Goal: Check status: Check status

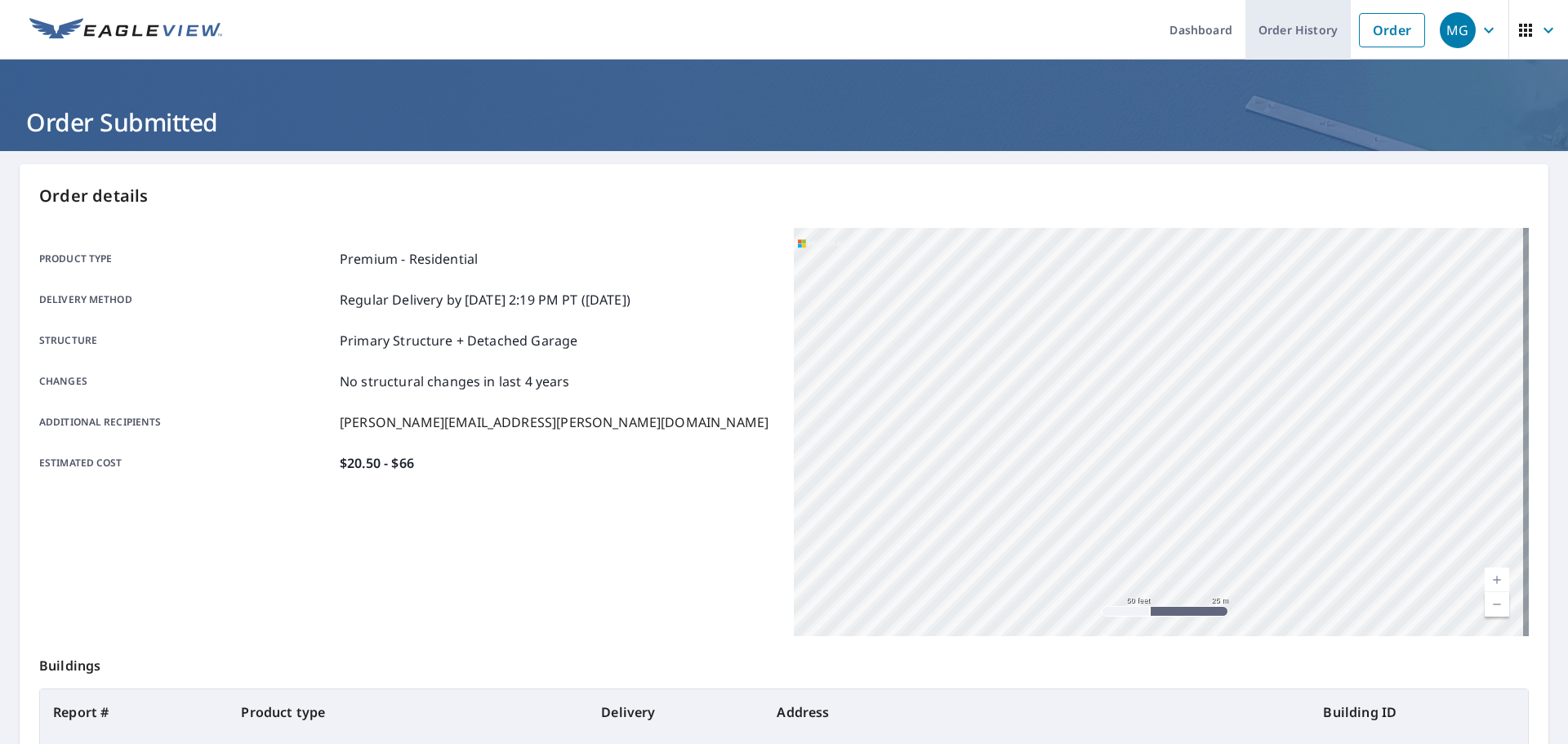
click at [1275, 26] on link "Order History" at bounding box center [1298, 29] width 105 height 60
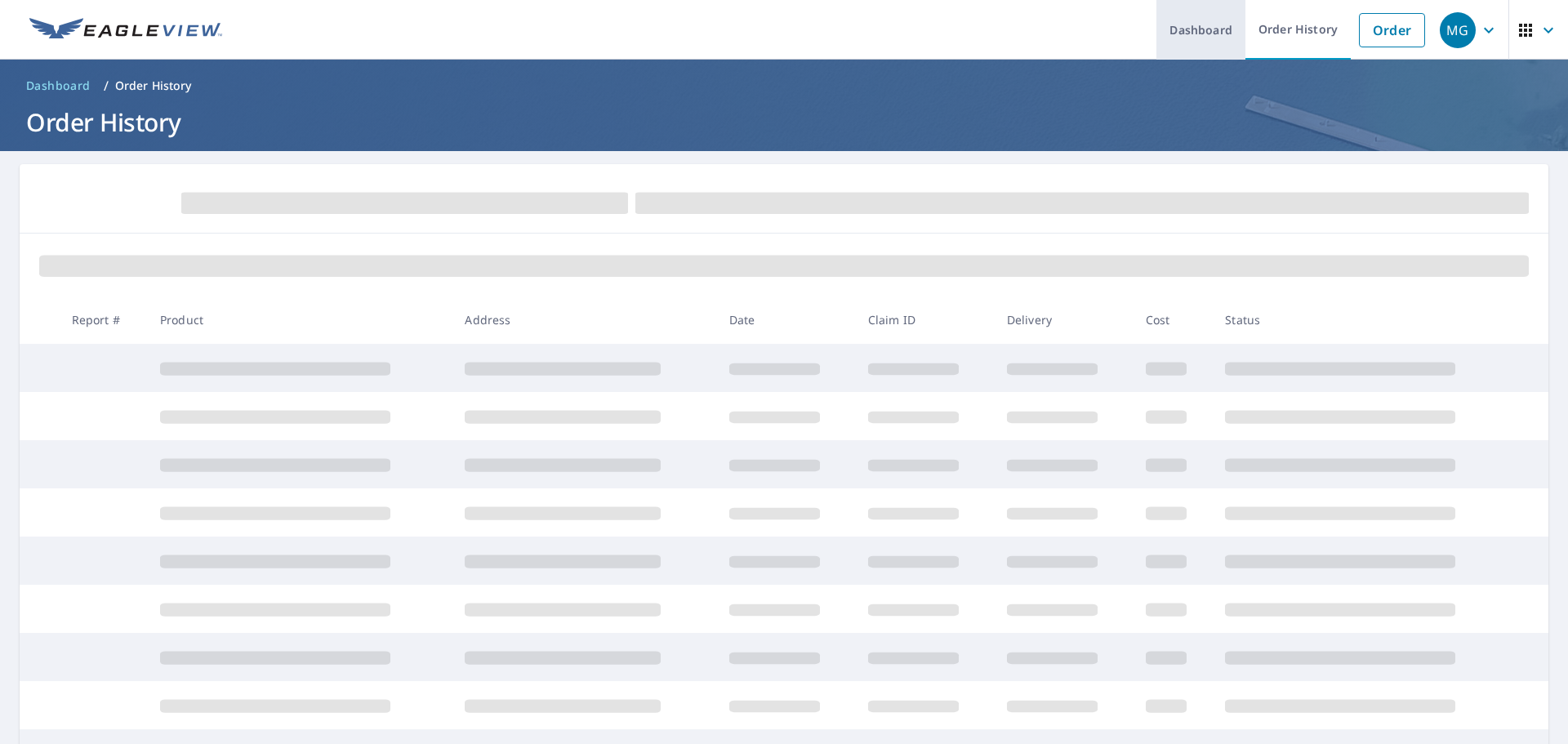
click at [1176, 34] on link "Dashboard" at bounding box center [1201, 29] width 89 height 60
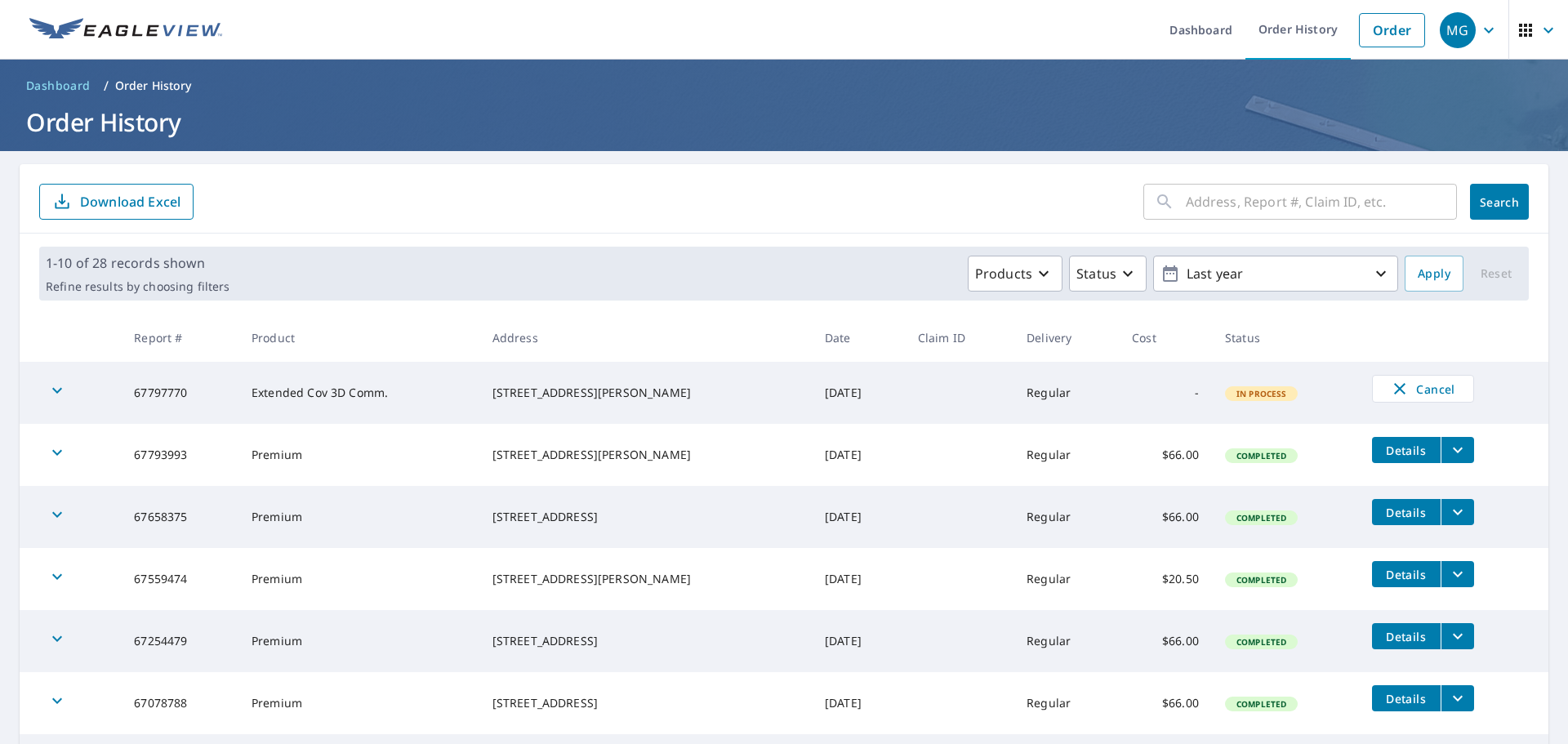
click at [147, 389] on td "67797770" at bounding box center [180, 393] width 117 height 62
click at [51, 386] on icon "button" at bounding box center [57, 389] width 20 height 20
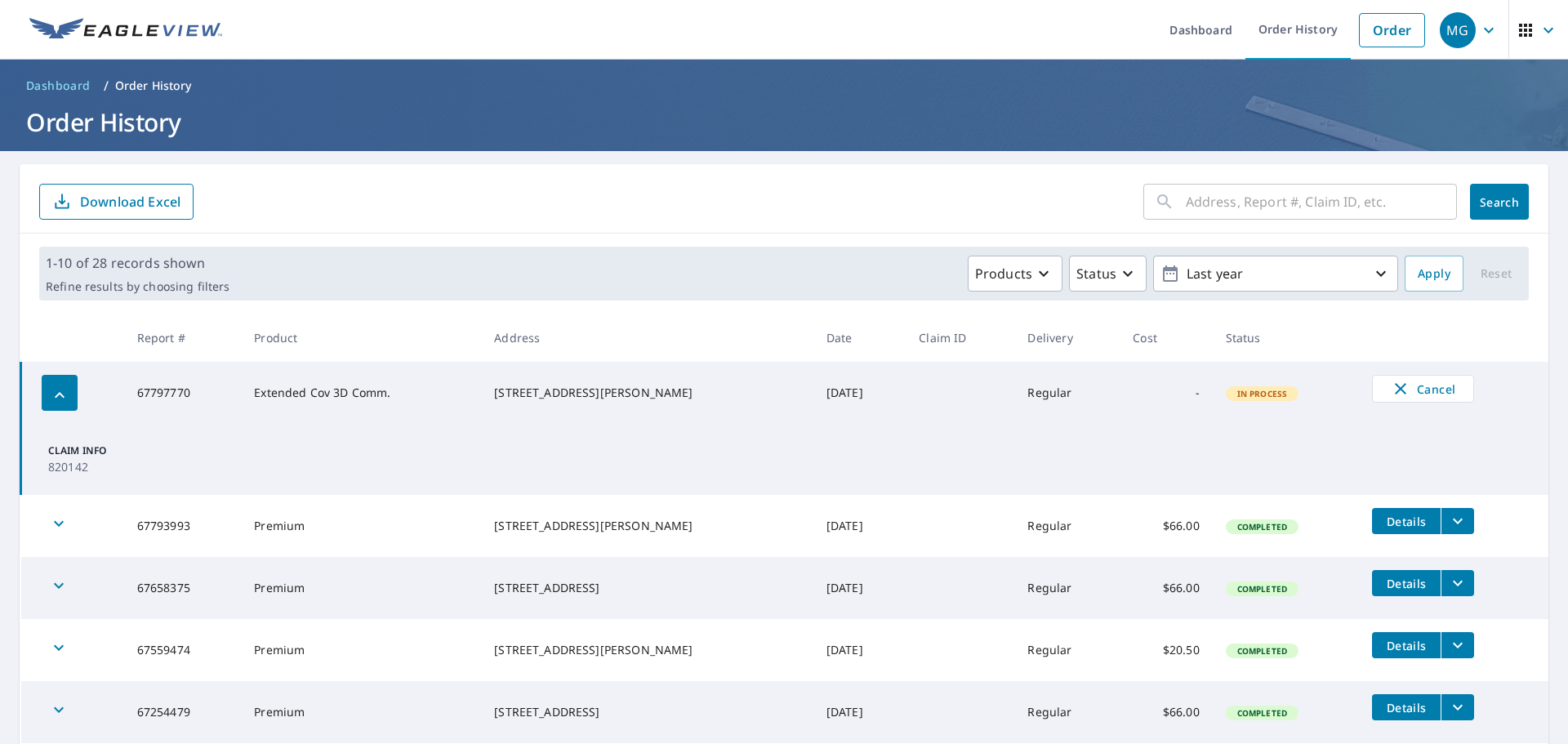
click at [1228, 398] on span "In Process" at bounding box center [1263, 393] width 70 height 11
click at [1015, 398] on td "Regular" at bounding box center [1067, 393] width 105 height 62
click at [720, 385] on div "[STREET_ADDRESS][PERSON_NAME]" at bounding box center [647, 392] width 306 height 16
drag, startPoint x: 529, startPoint y: 380, endPoint x: 518, endPoint y: 381, distance: 11.0
click at [528, 385] on div "[STREET_ADDRESS][PERSON_NAME]" at bounding box center [647, 392] width 306 height 16
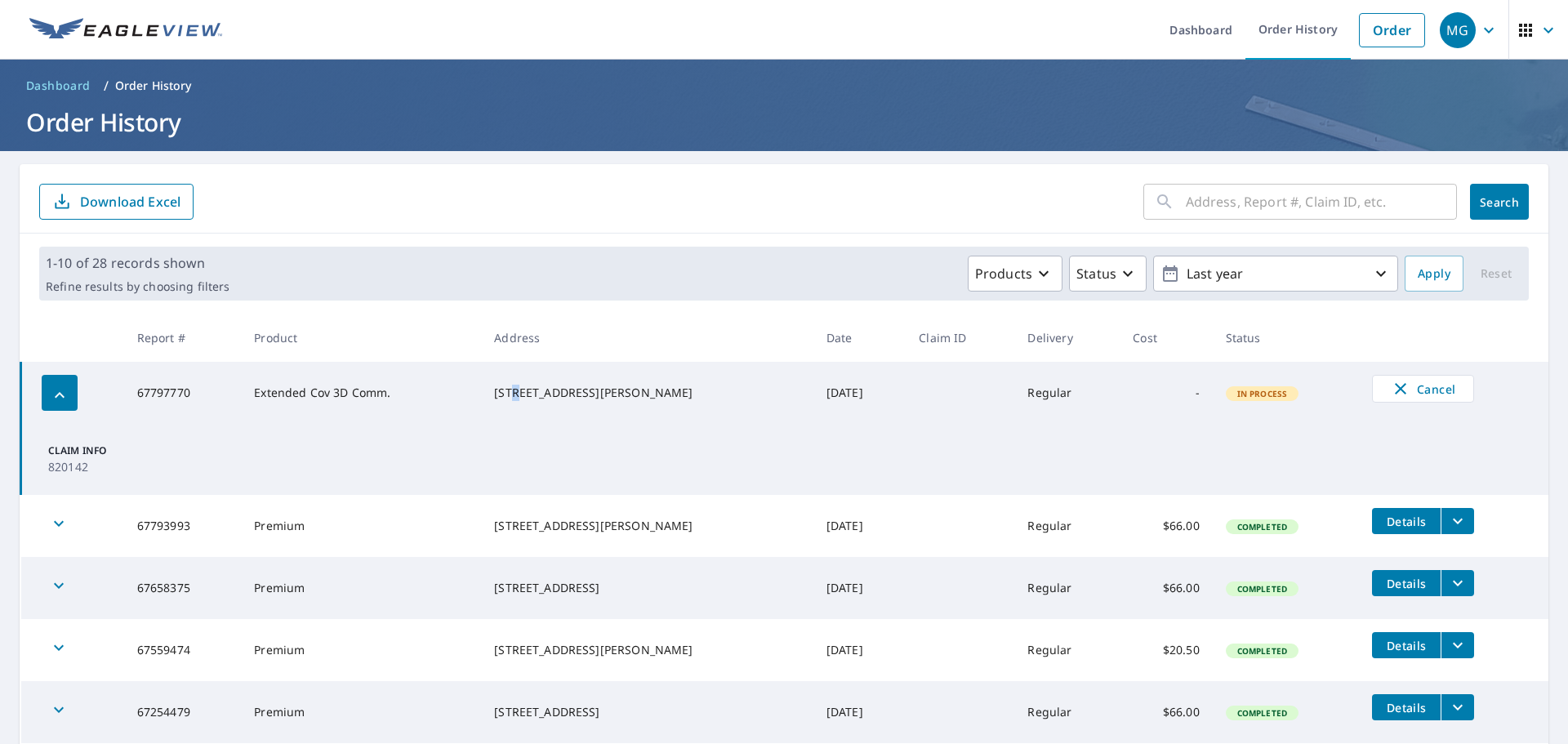
drag, startPoint x: 518, startPoint y: 381, endPoint x: 306, endPoint y: 375, distance: 212.1
click at [501, 385] on div "[STREET_ADDRESS][PERSON_NAME]" at bounding box center [647, 392] width 306 height 16
click at [282, 386] on td "Extended Cov 3D Comm." at bounding box center [361, 393] width 240 height 62
click at [1419, 391] on span "Cancel" at bounding box center [1423, 389] width 68 height 20
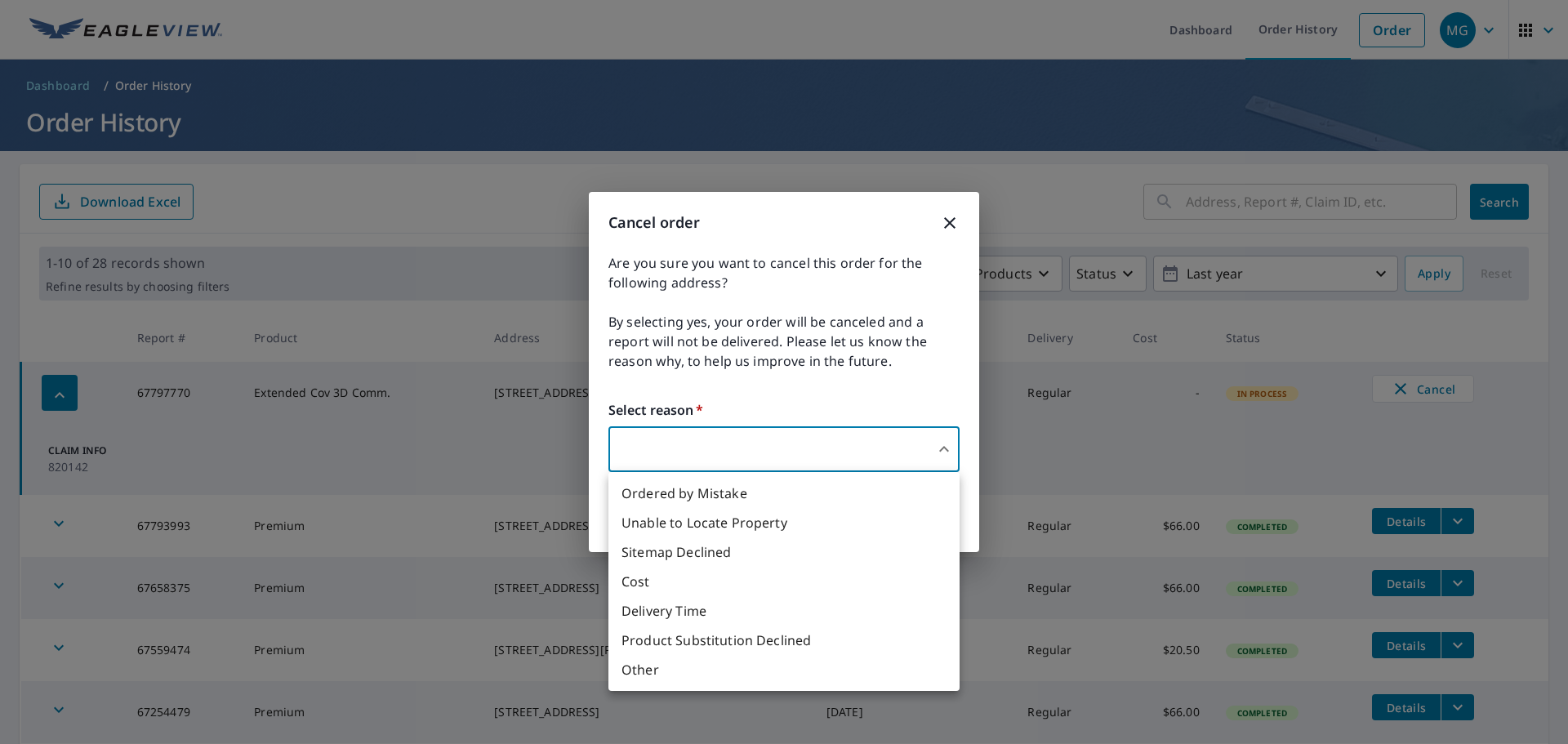
click at [938, 451] on body "MG MG Dashboard Order History Order MG Dashboard / Order History Order History …" at bounding box center [784, 372] width 1568 height 744
click at [938, 451] on div at bounding box center [784, 372] width 1568 height 744
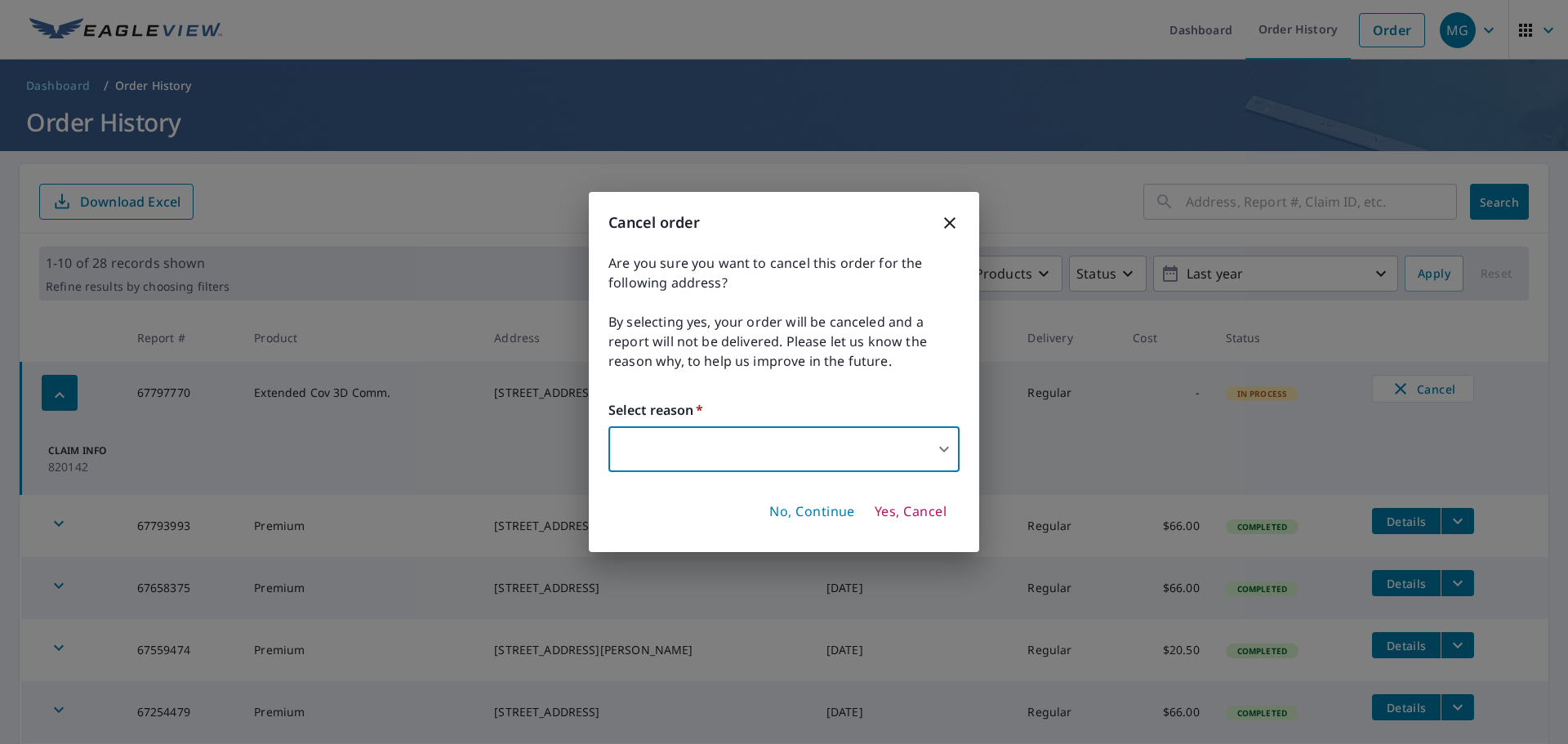
click at [944, 224] on icon "button" at bounding box center [950, 222] width 20 height 20
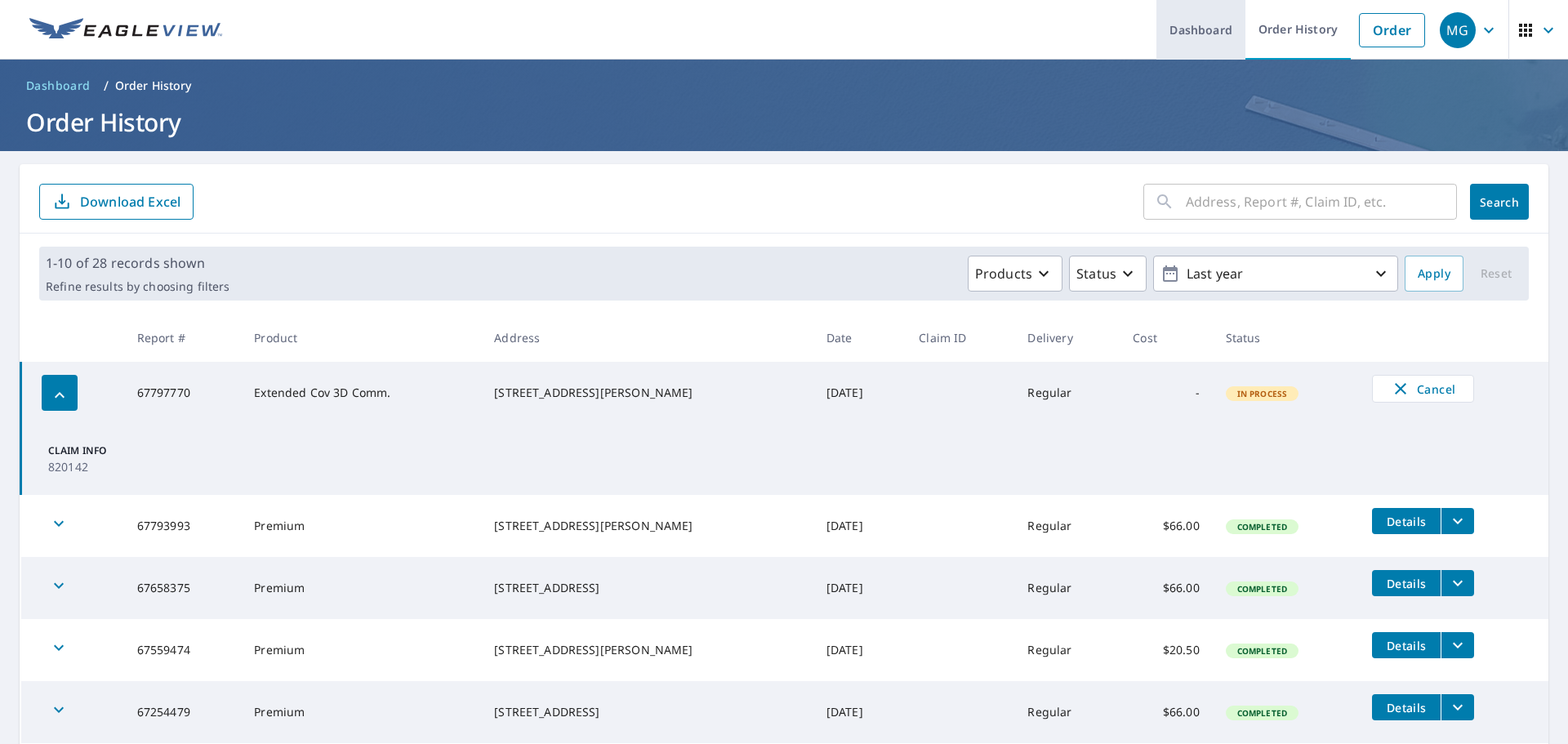
click at [1205, 28] on link "Dashboard" at bounding box center [1201, 29] width 89 height 60
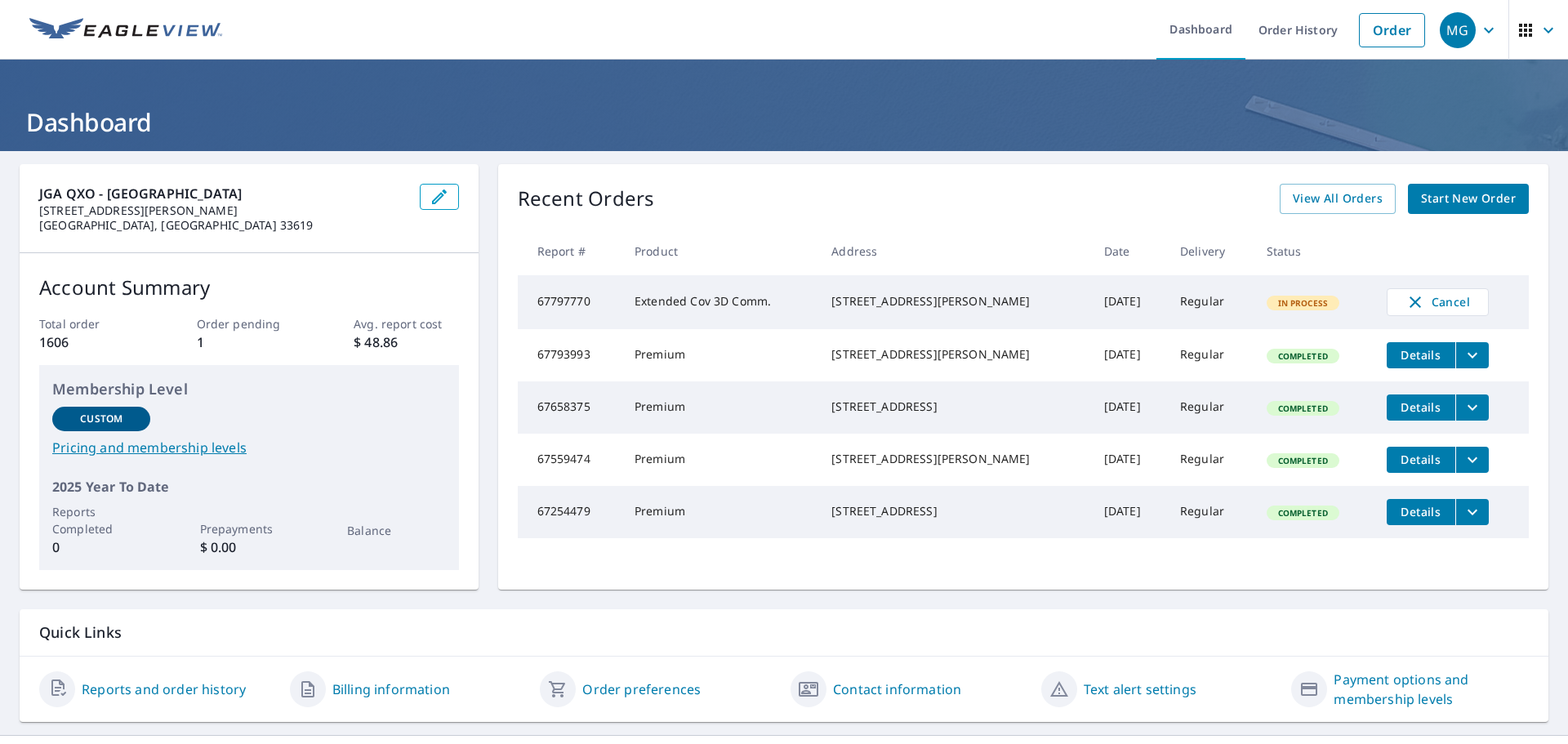
click at [552, 299] on td "67797770" at bounding box center [569, 302] width 104 height 54
